Goal: Transaction & Acquisition: Purchase product/service

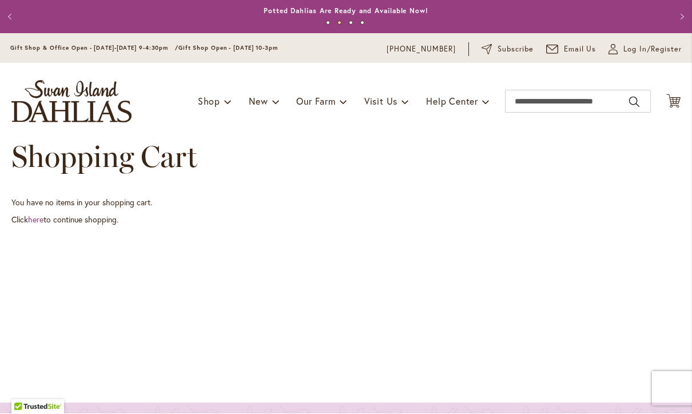
click at [631, 51] on span "Log In/Register" at bounding box center [652, 49] width 58 height 11
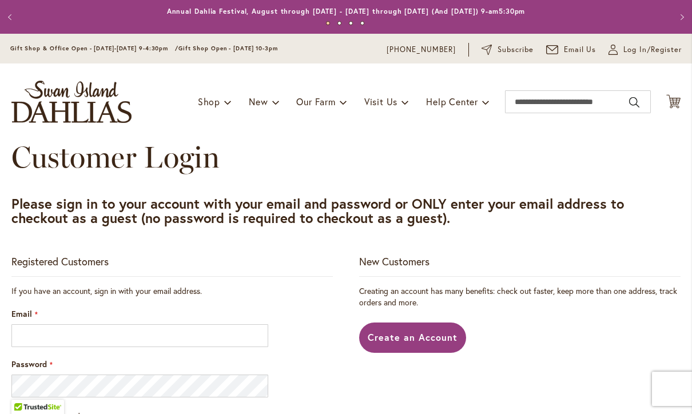
scroll to position [176, 0]
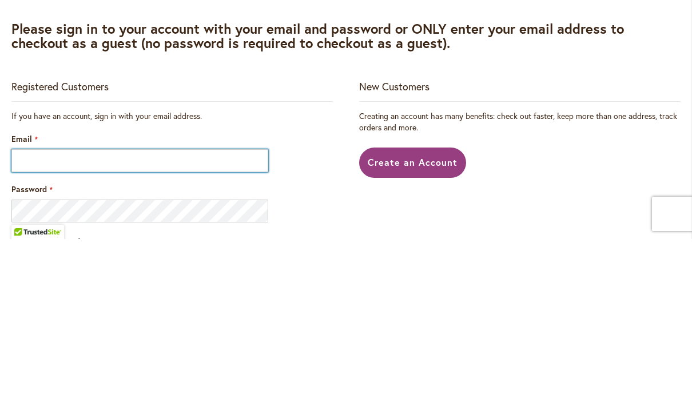
type input "**********"
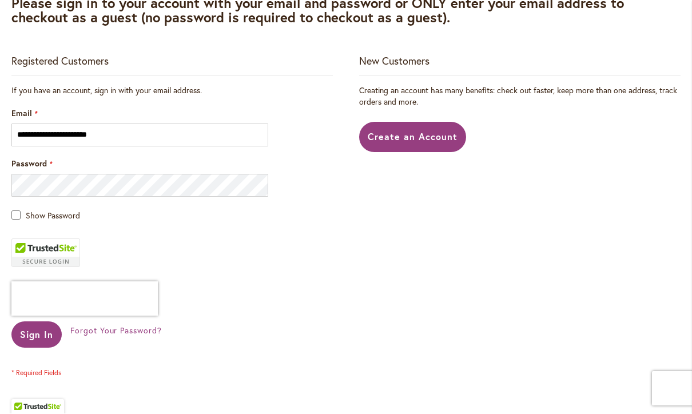
scroll to position [202, 0]
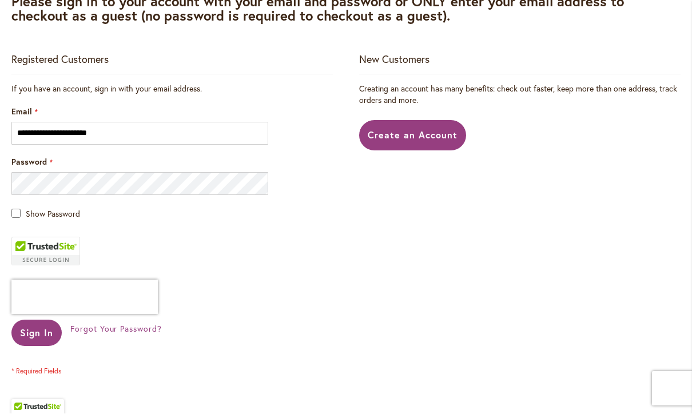
click at [40, 331] on span "Sign In" at bounding box center [36, 333] width 33 height 12
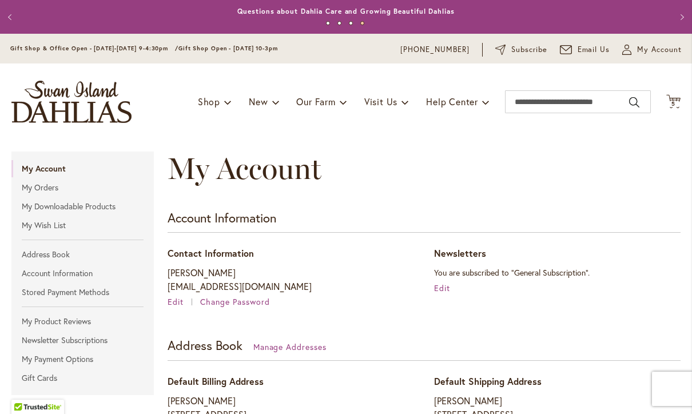
click at [676, 103] on span "5 5 items" at bounding box center [673, 104] width 11 height 6
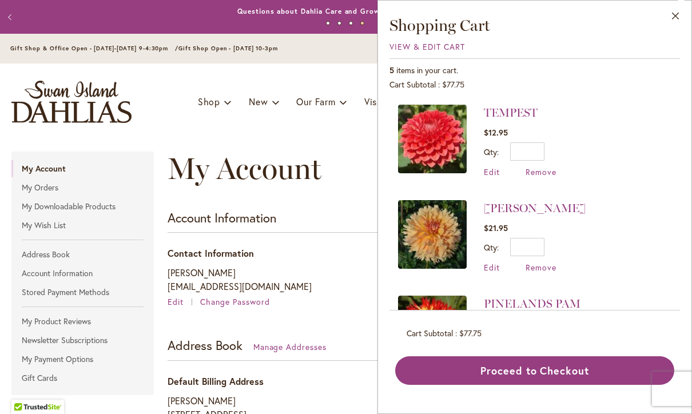
click at [403, 46] on span "View & Edit Cart" at bounding box center [426, 46] width 75 height 11
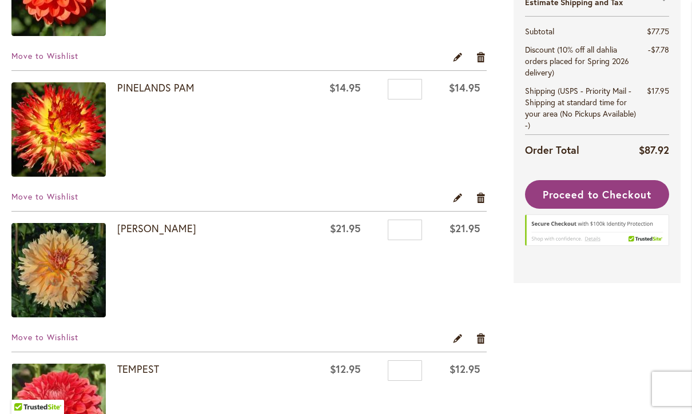
scroll to position [404, 0]
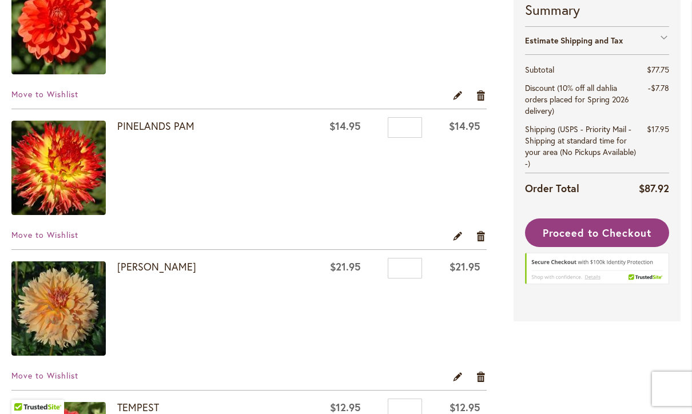
click at [152, 129] on link "PINELANDS PAM" at bounding box center [155, 126] width 77 height 14
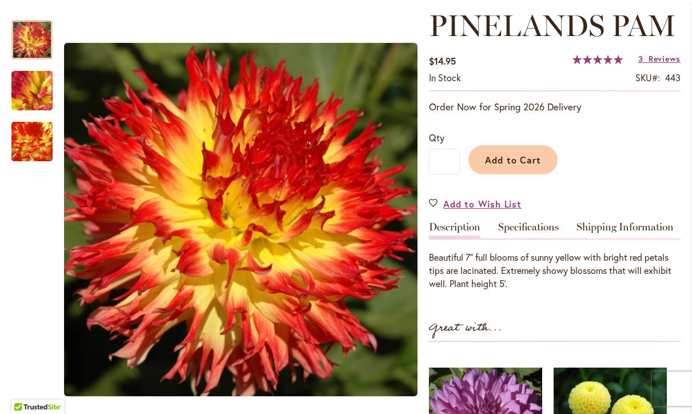
scroll to position [167, 0]
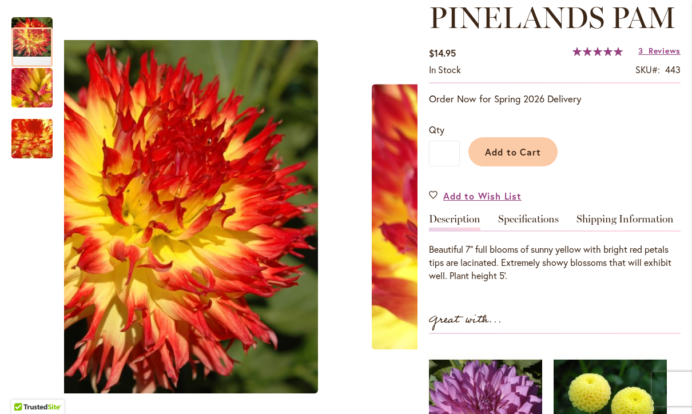
click at [37, 93] on img "PINELANDS PAM" at bounding box center [32, 88] width 82 height 62
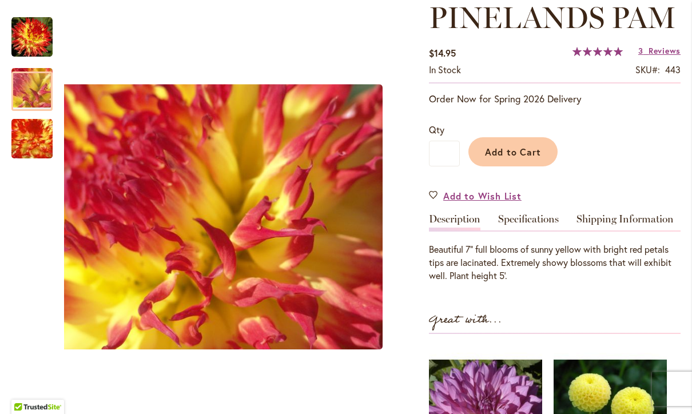
click at [35, 141] on img "PINELANDS PAM" at bounding box center [32, 138] width 79 height 79
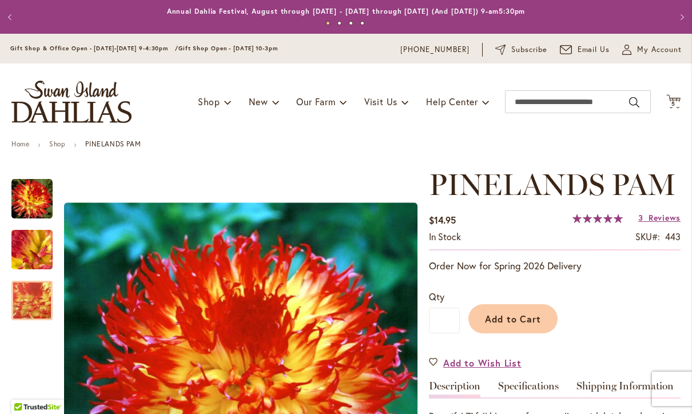
scroll to position [0, 0]
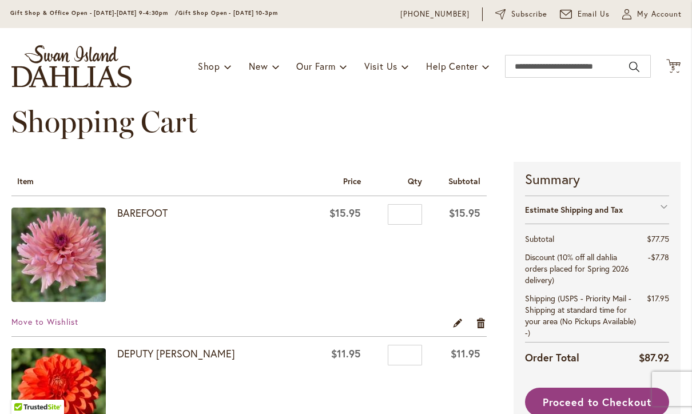
scroll to position [37, 0]
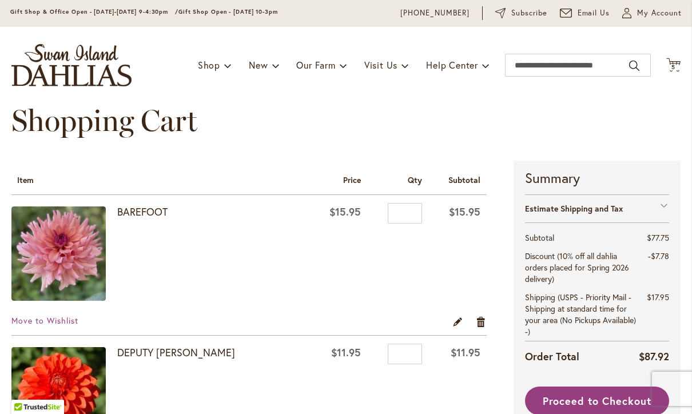
click at [653, 166] on div "**********" at bounding box center [597, 325] width 168 height 329
